Goal: Find specific page/section: Find specific page/section

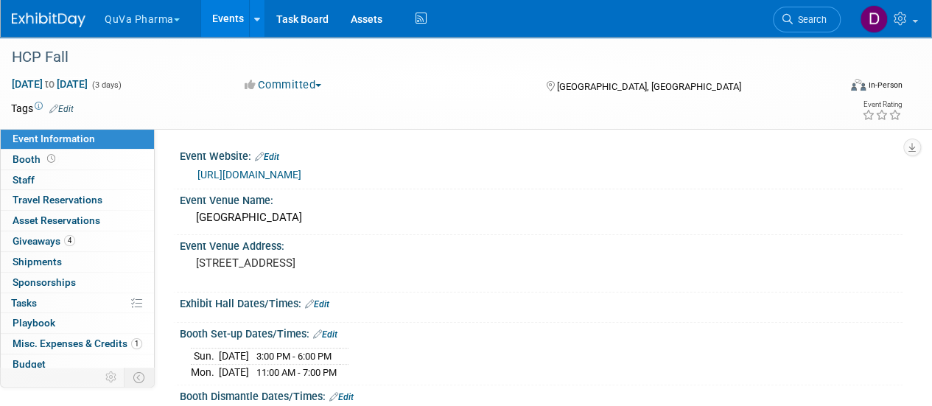
click at [134, 13] on button "QuVa Pharma" at bounding box center [150, 16] width 95 height 32
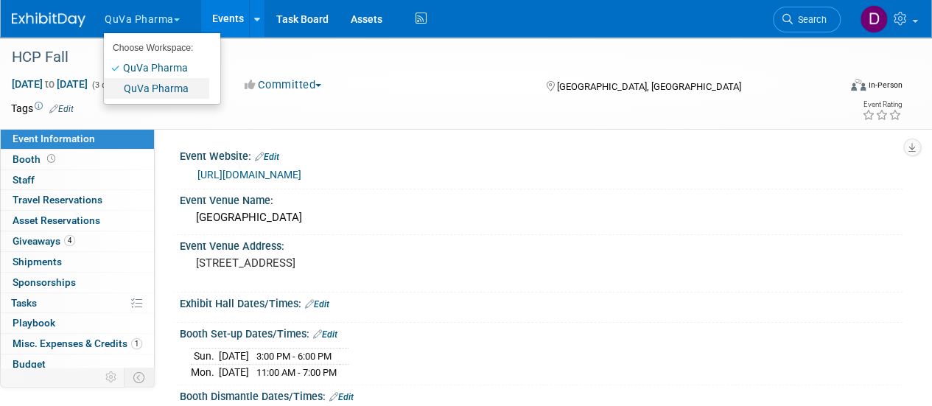
click at [145, 85] on link "QuVa Pharma" at bounding box center [156, 88] width 105 height 21
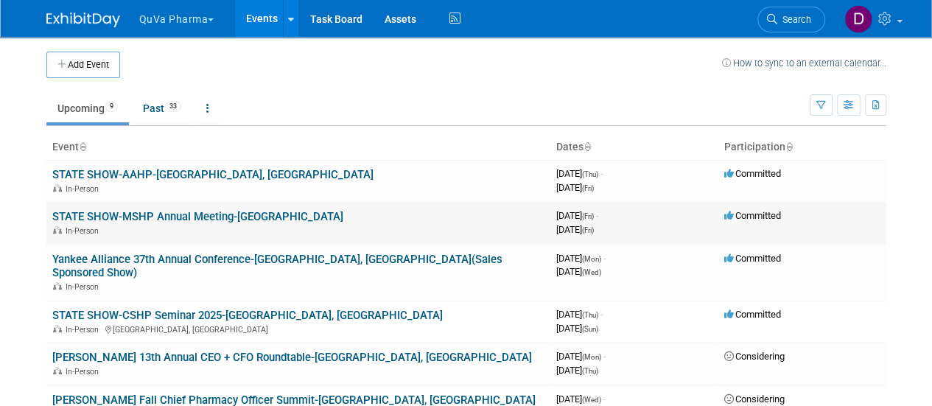
click at [172, 213] on link "STATE SHOW-MSHP Annual Meeting-[GEOGRAPHIC_DATA]" at bounding box center [197, 216] width 291 height 13
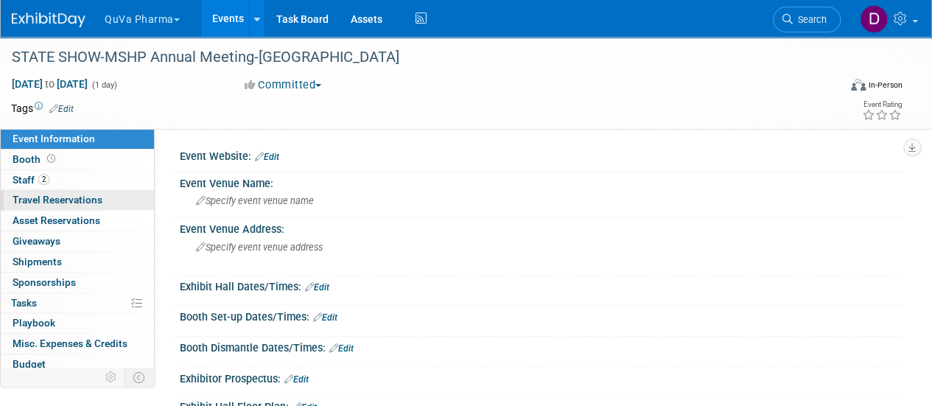
click at [56, 197] on span "Travel Reservations 0" at bounding box center [58, 200] width 90 height 12
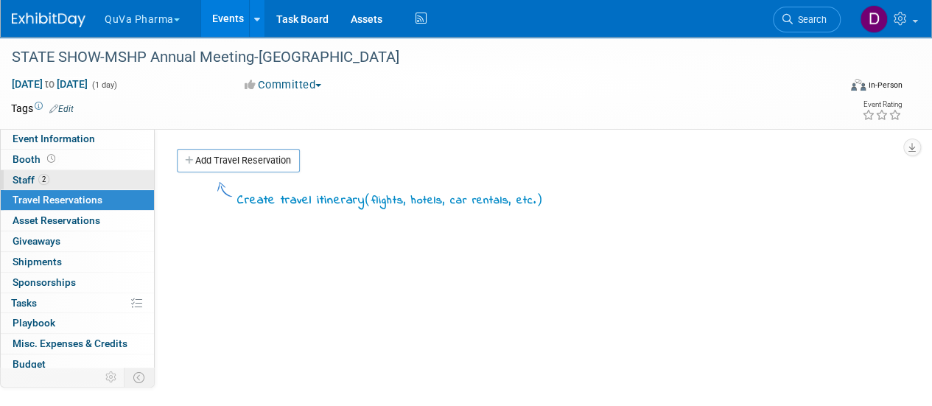
click at [29, 180] on span "Staff 2" at bounding box center [31, 180] width 37 height 12
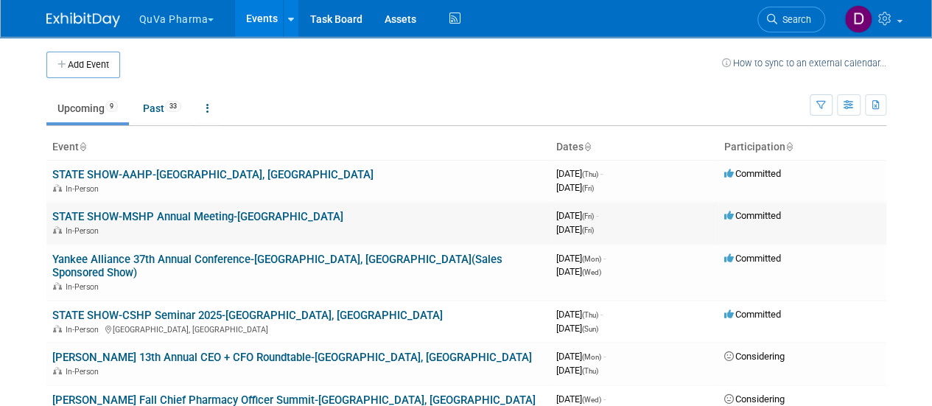
click at [150, 215] on link "STATE SHOW-MSHP Annual Meeting-[GEOGRAPHIC_DATA]" at bounding box center [197, 216] width 291 height 13
